Goal: Find specific page/section: Find specific page/section

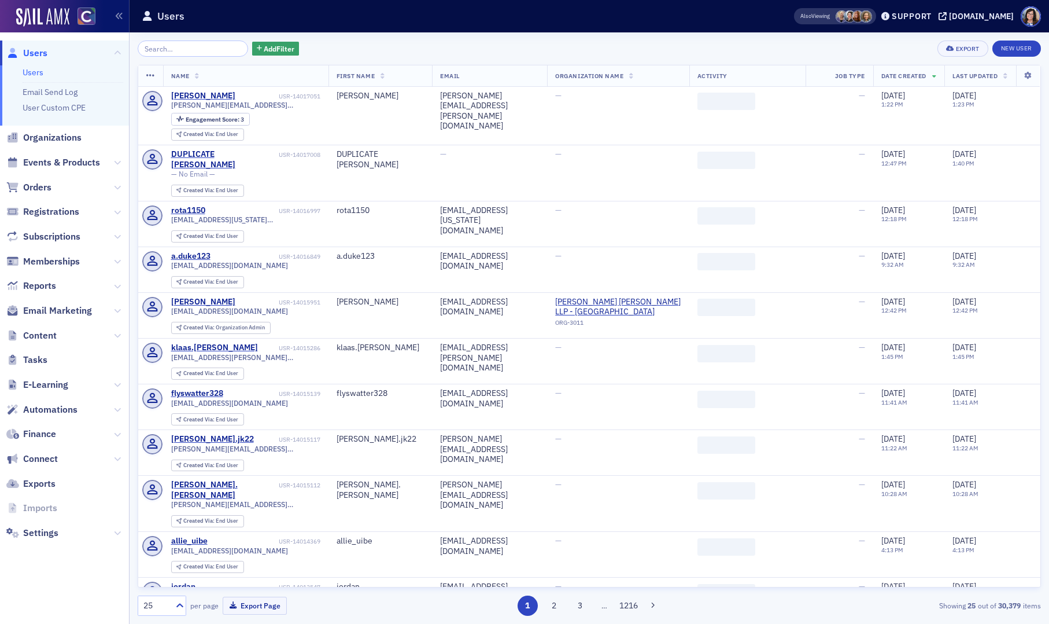
click at [170, 47] on input "search" at bounding box center [193, 48] width 111 height 16
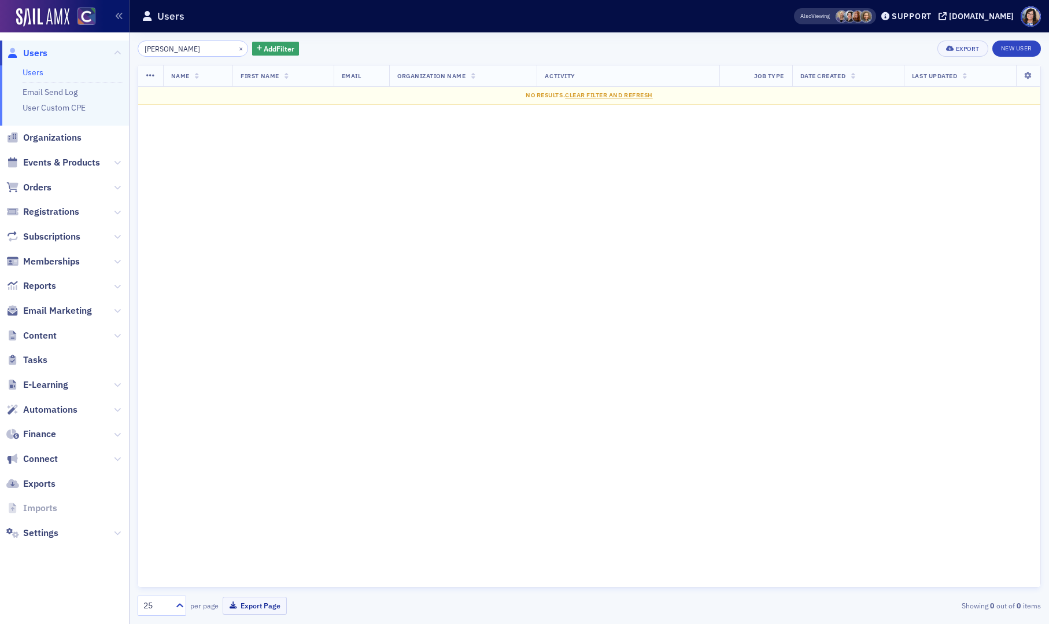
click at [165, 49] on input "Kyle Seery" at bounding box center [193, 48] width 111 height 16
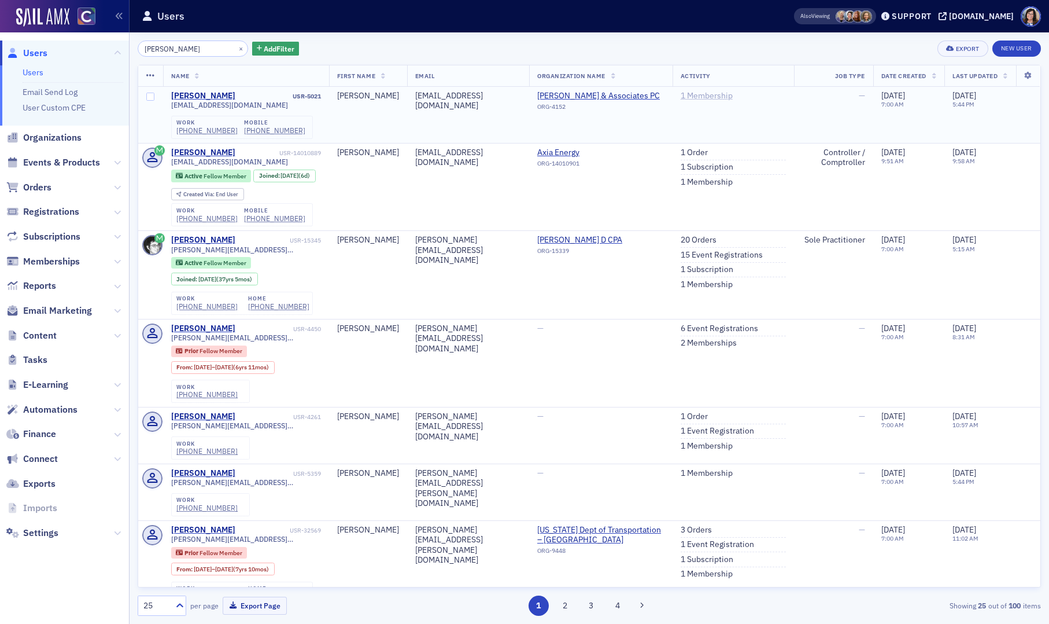
type input "Kyle Seery"
click at [695, 95] on link "1 Membership" at bounding box center [707, 96] width 52 height 10
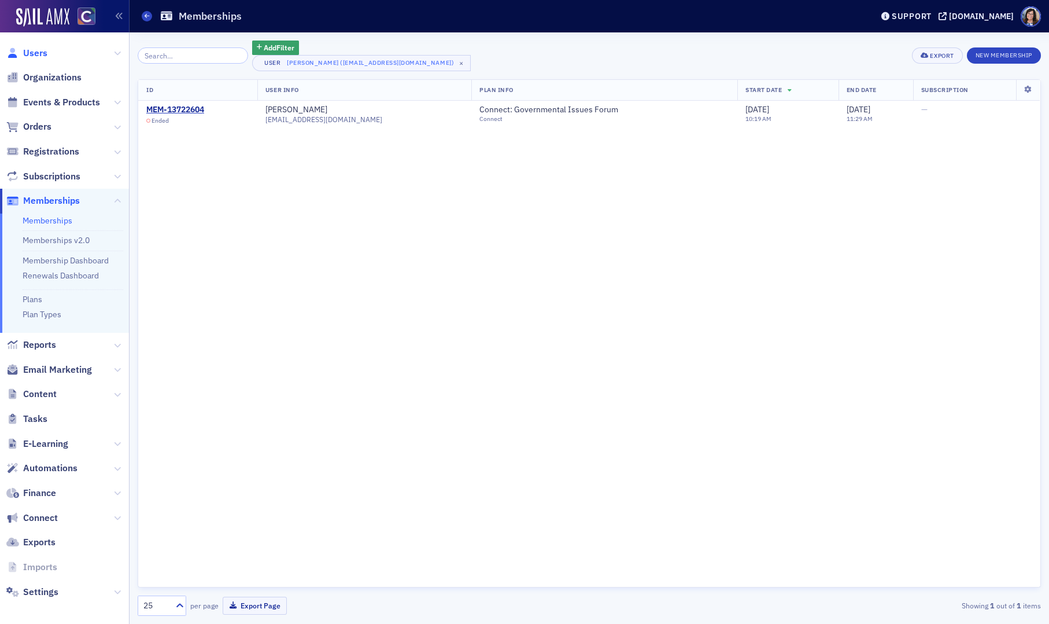
click at [42, 54] on span "Users" at bounding box center [35, 53] width 24 height 13
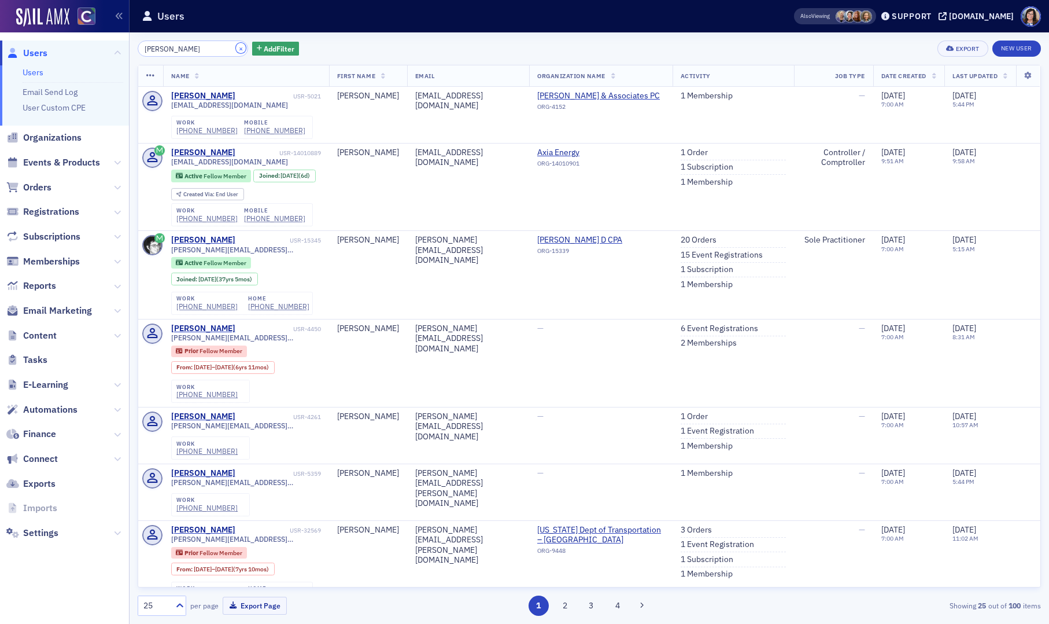
click at [236, 50] on button "×" at bounding box center [241, 48] width 10 height 10
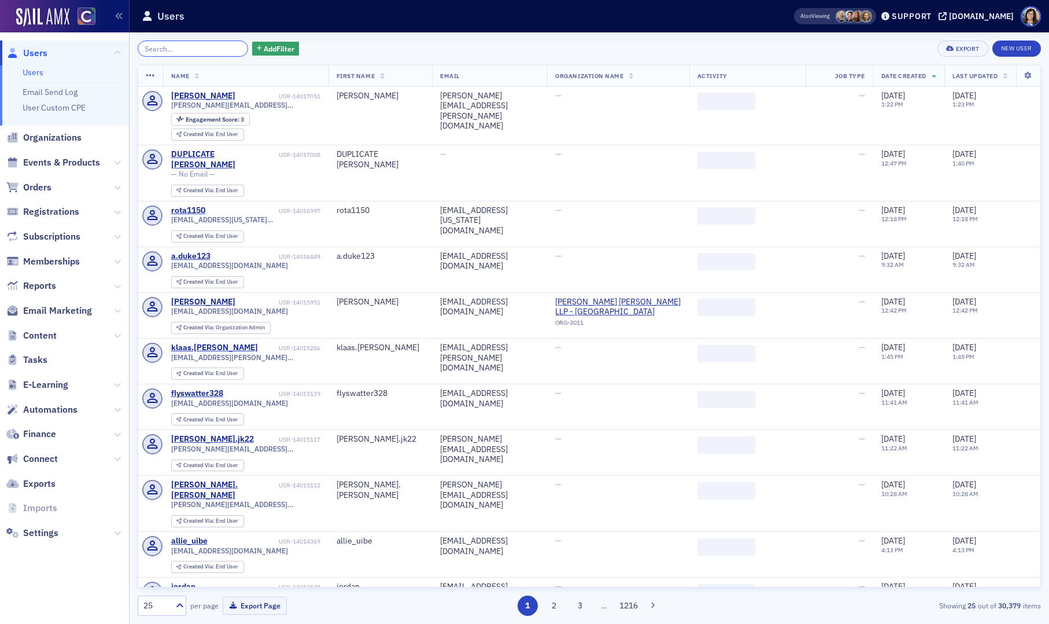
click at [217, 50] on input "search" at bounding box center [193, 48] width 111 height 16
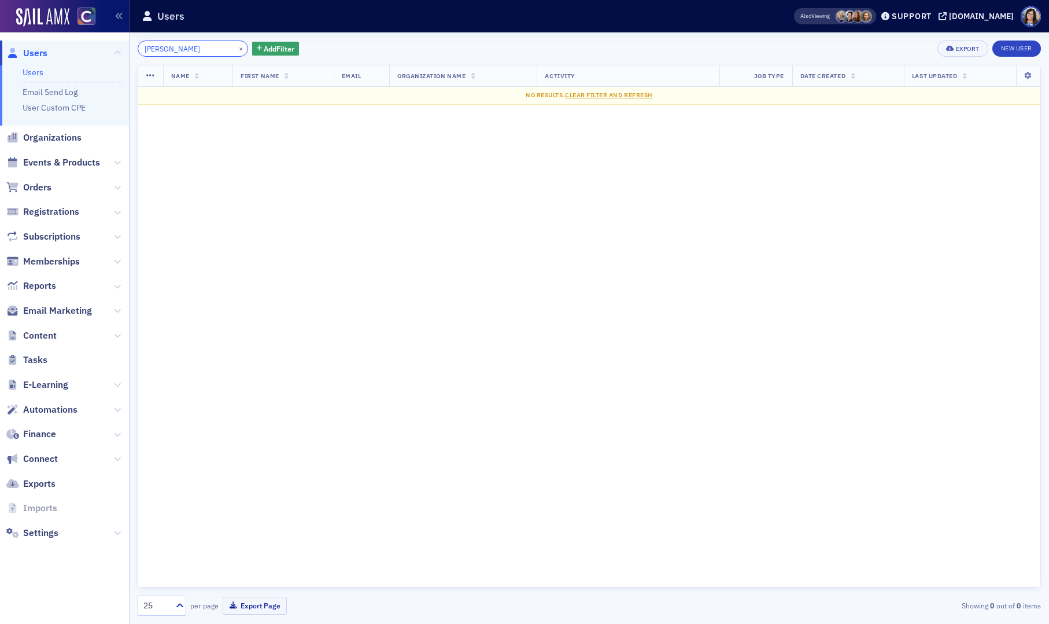
click at [176, 49] on input "Alexander Pfeiffer" at bounding box center [193, 48] width 111 height 16
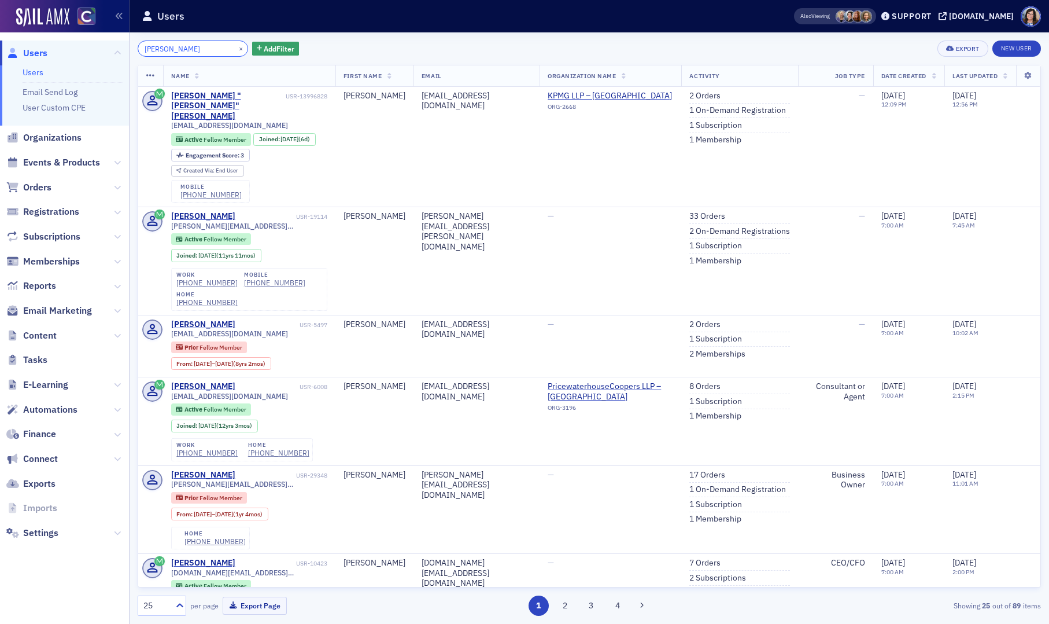
type input "Alexander Pfeiffer"
click at [236, 49] on button "×" at bounding box center [241, 48] width 10 height 10
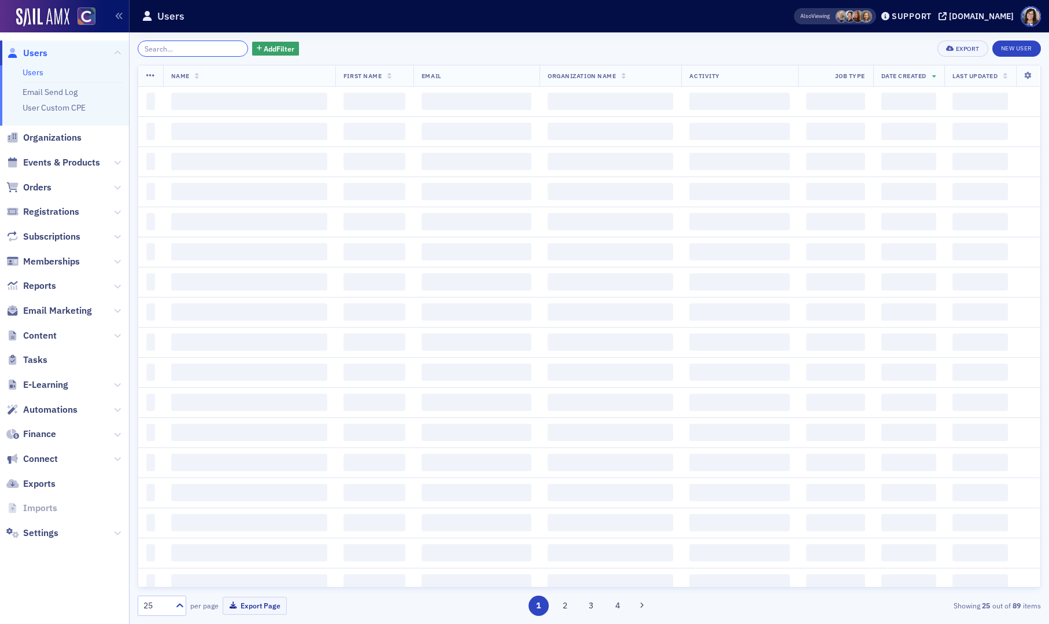
click at [184, 47] on input "search" at bounding box center [193, 48] width 111 height 16
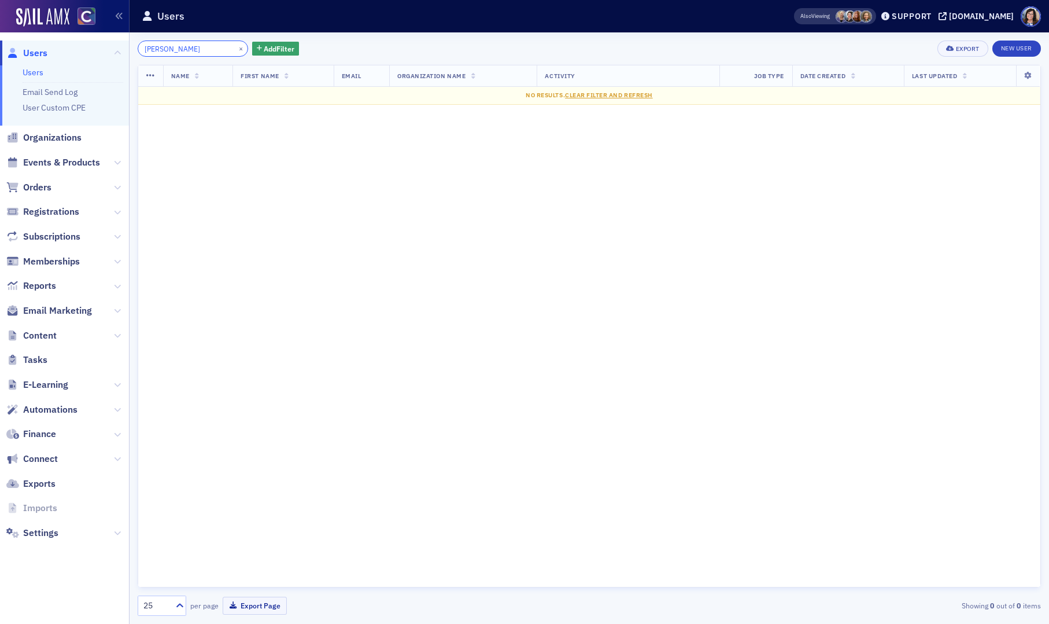
click at [170, 49] on input "Taylor Rinehart" at bounding box center [193, 48] width 111 height 16
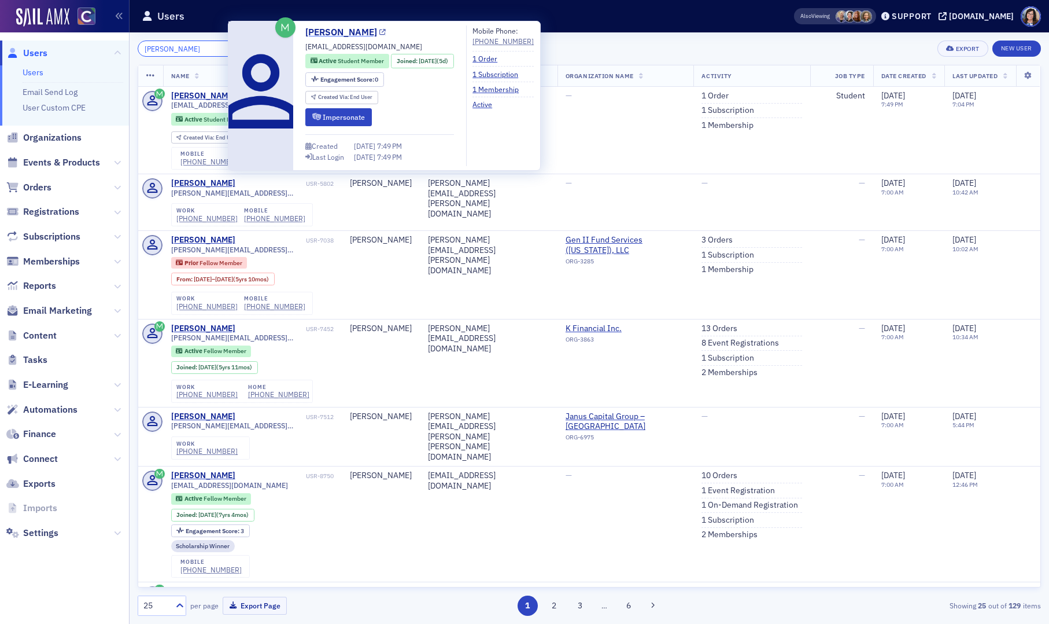
type input "Taylor Rinehart"
click at [380, 30] on icon at bounding box center [383, 33] width 6 height 6
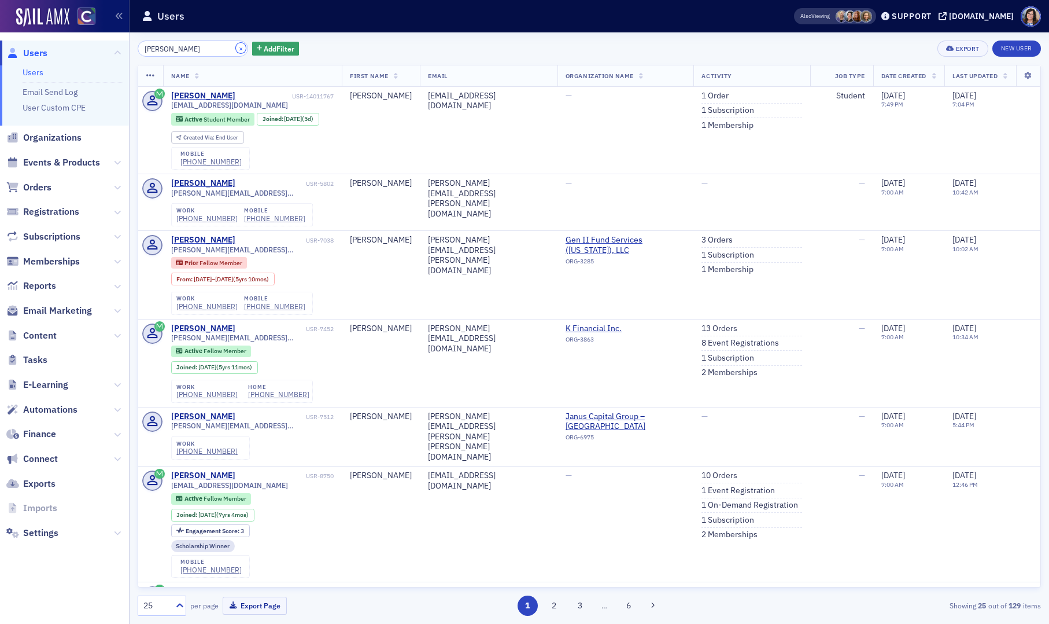
click at [236, 48] on button "×" at bounding box center [241, 48] width 10 height 10
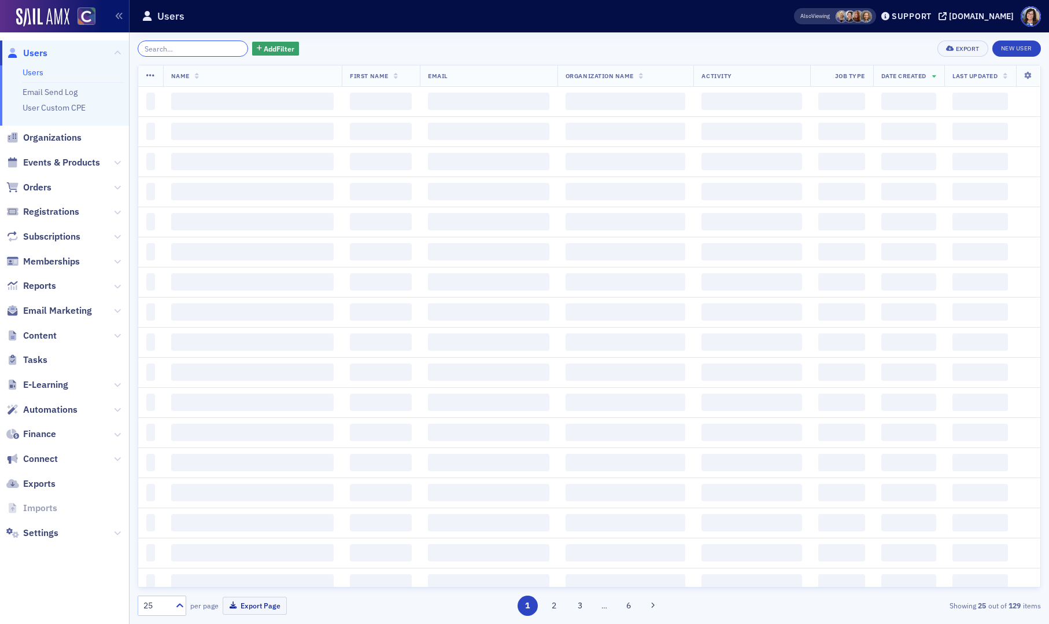
click at [215, 49] on input "search" at bounding box center [193, 48] width 111 height 16
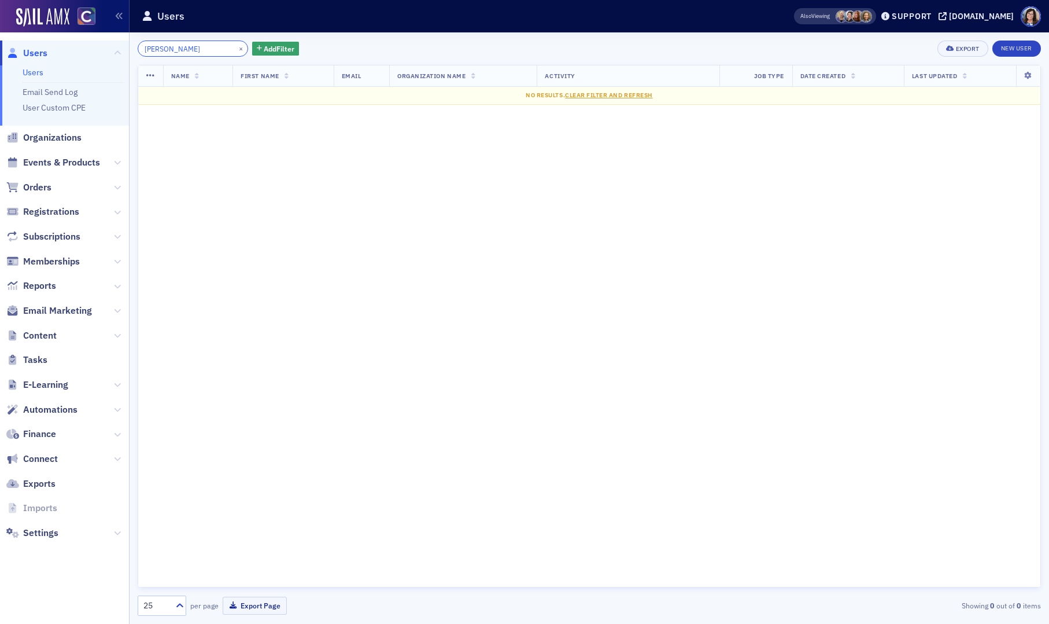
click at [163, 51] on input "Clint Ledbetter" at bounding box center [193, 48] width 111 height 16
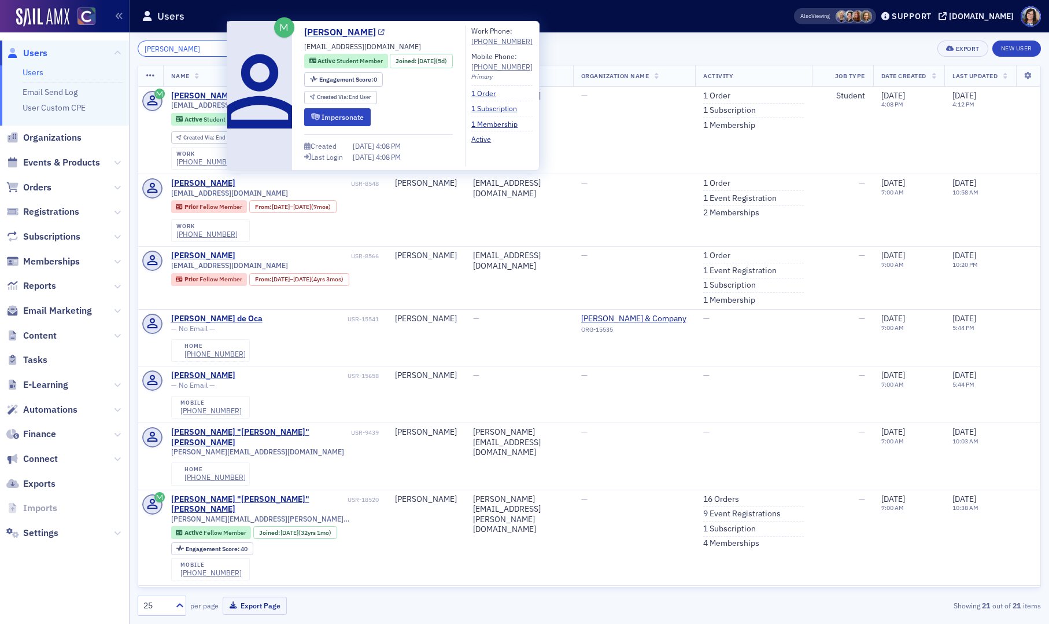
type input "[PERSON_NAME]"
click at [378, 30] on icon at bounding box center [381, 33] width 6 height 6
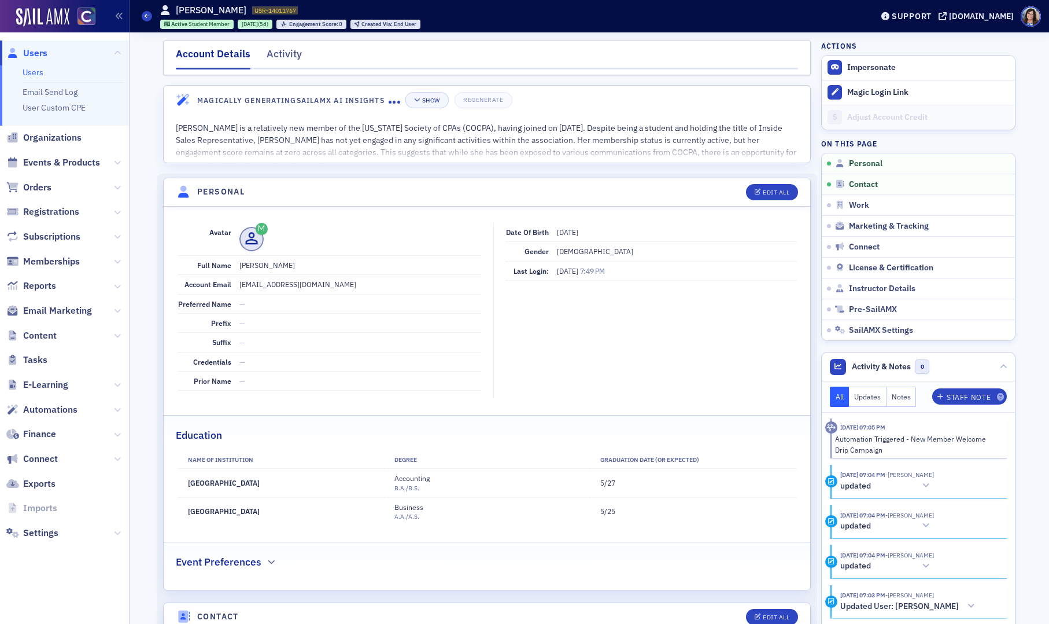
drag, startPoint x: 288, startPoint y: 481, endPoint x: 183, endPoint y: 487, distance: 105.4
click at [183, 486] on td "Metropolitan State University" at bounding box center [281, 483] width 206 height 28
copy td "Metropolitan State University"
